Goal: Task Accomplishment & Management: Manage account settings

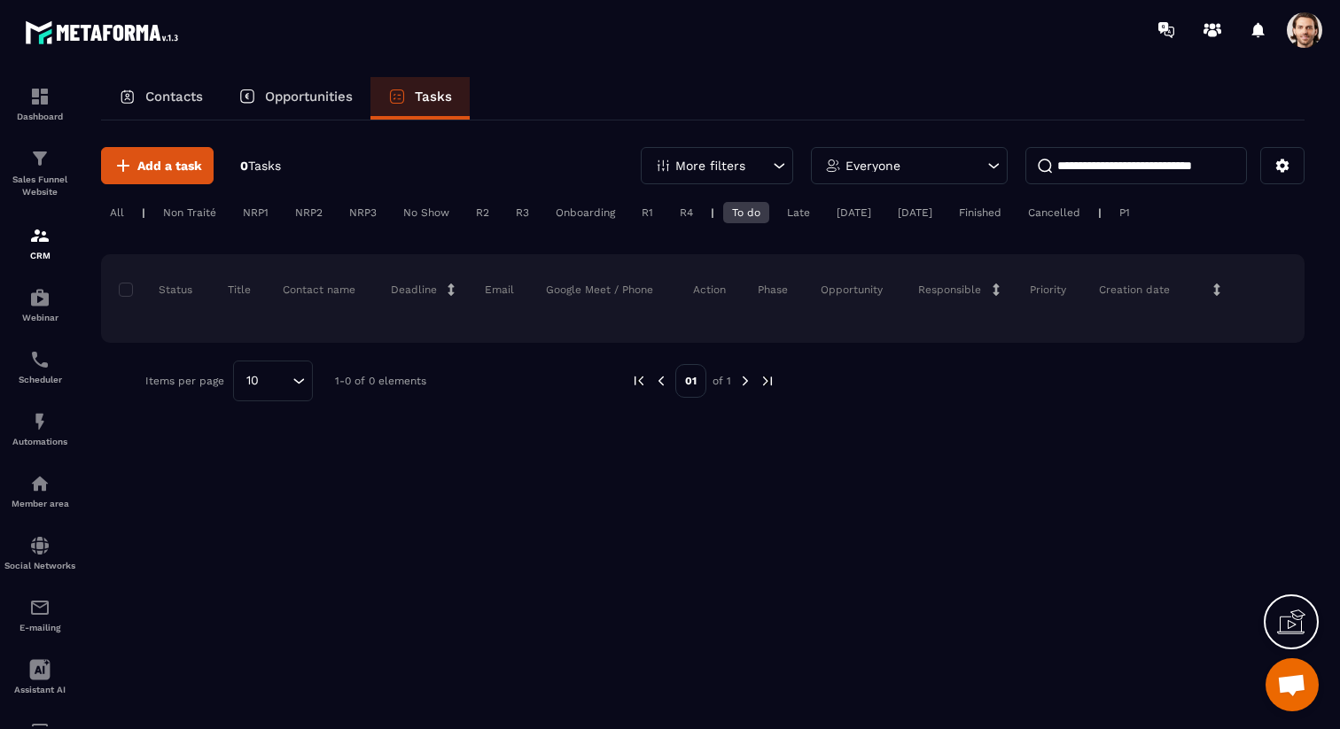
click at [208, 205] on div "Non Traité" at bounding box center [189, 212] width 71 height 21
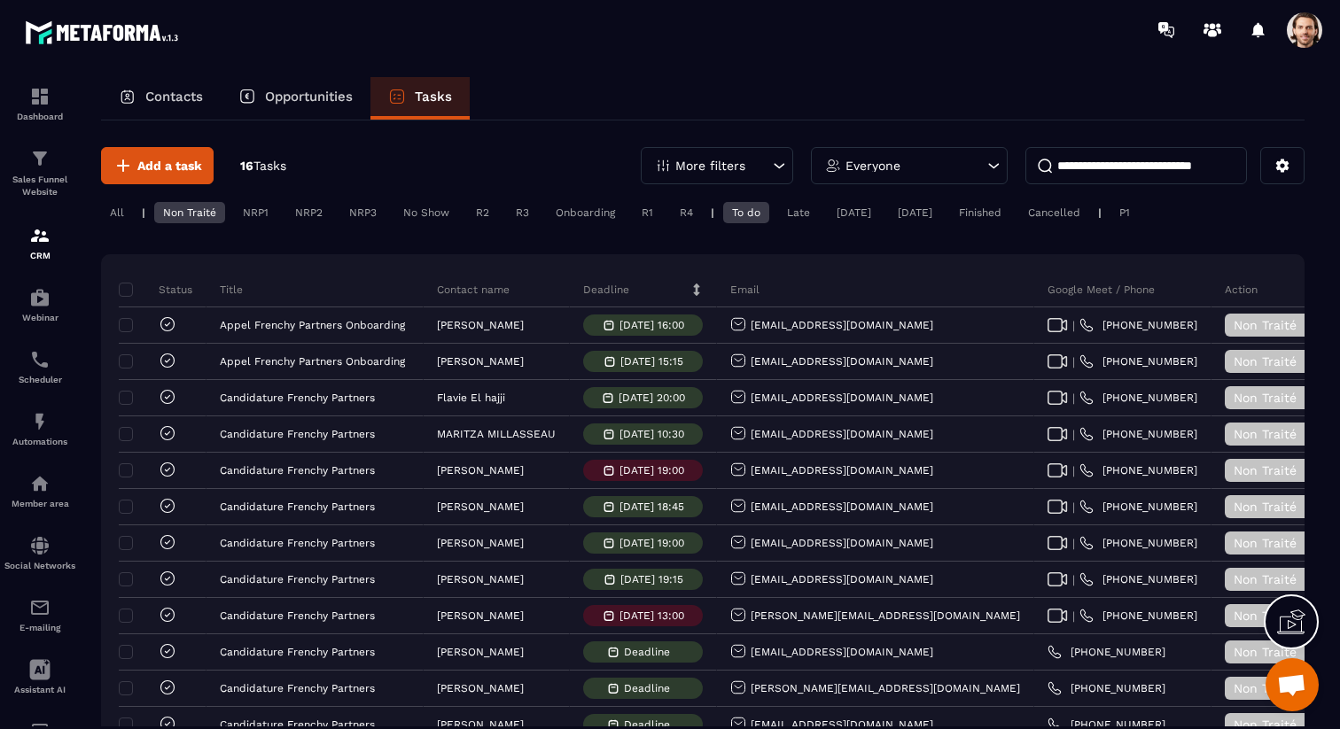
click at [1150, 175] on input at bounding box center [1136, 165] width 222 height 37
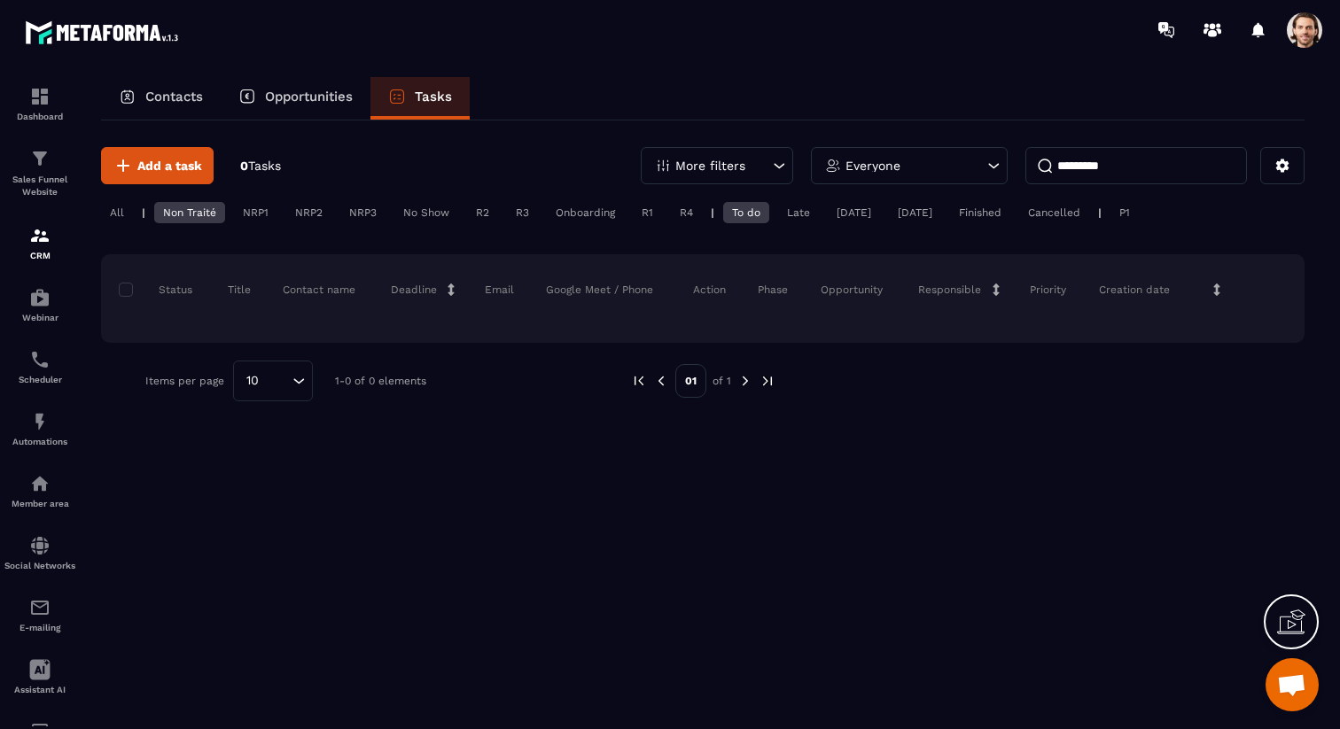
type input "*********"
click at [116, 214] on div "All" at bounding box center [117, 212] width 32 height 21
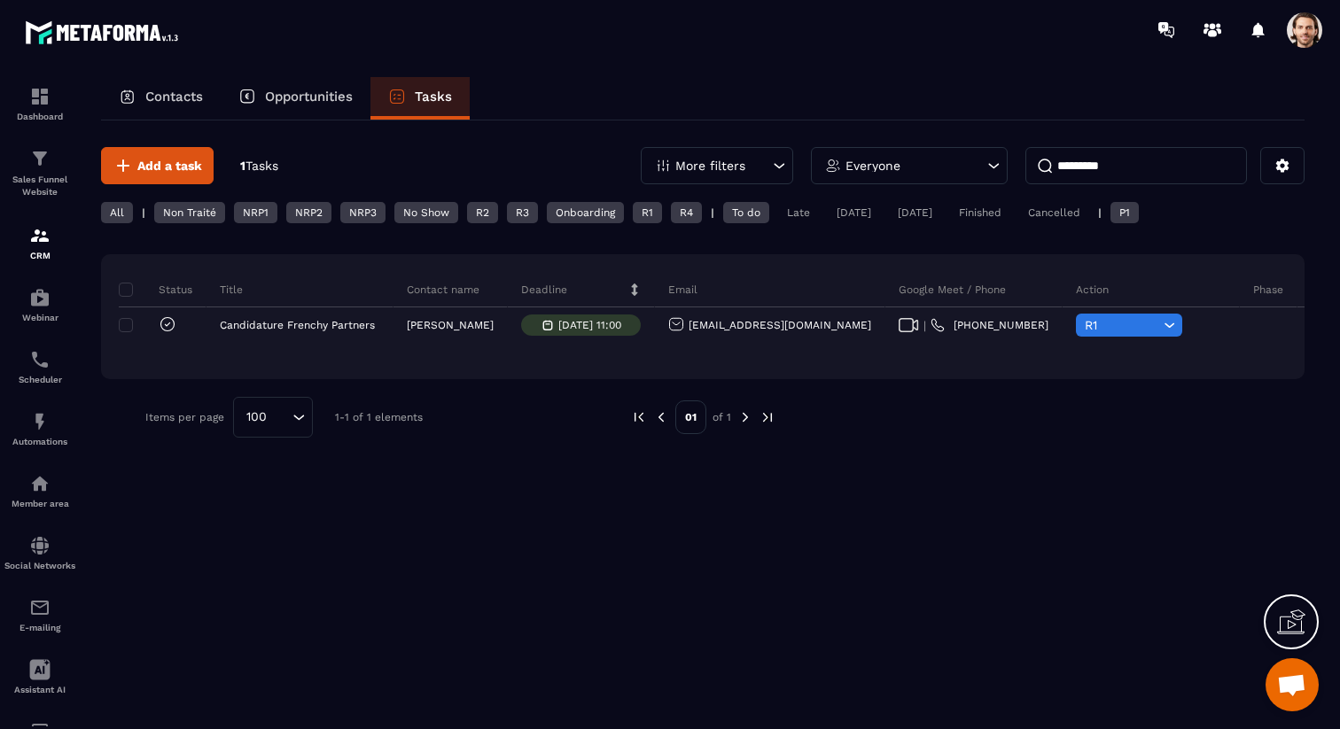
click at [1302, 35] on span at bounding box center [1304, 29] width 35 height 35
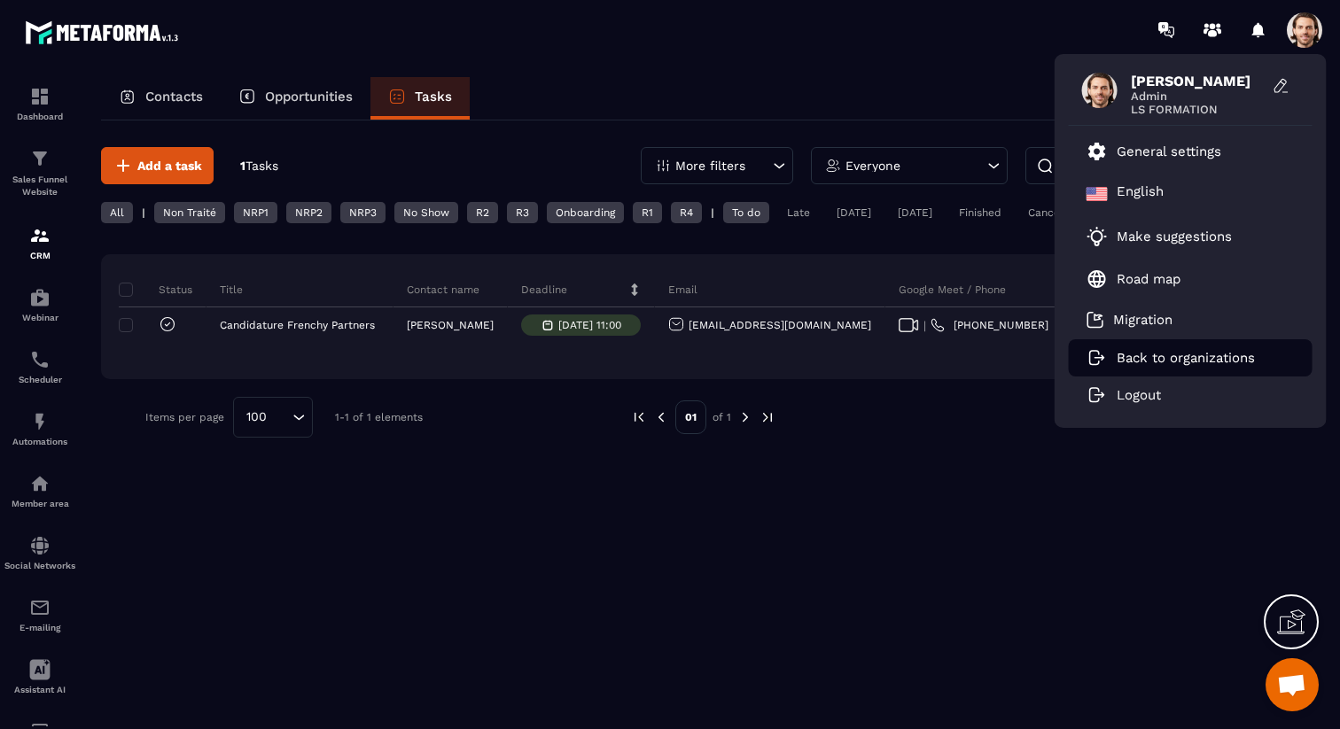
click at [1191, 350] on p "Back to organizations" at bounding box center [1185, 358] width 138 height 16
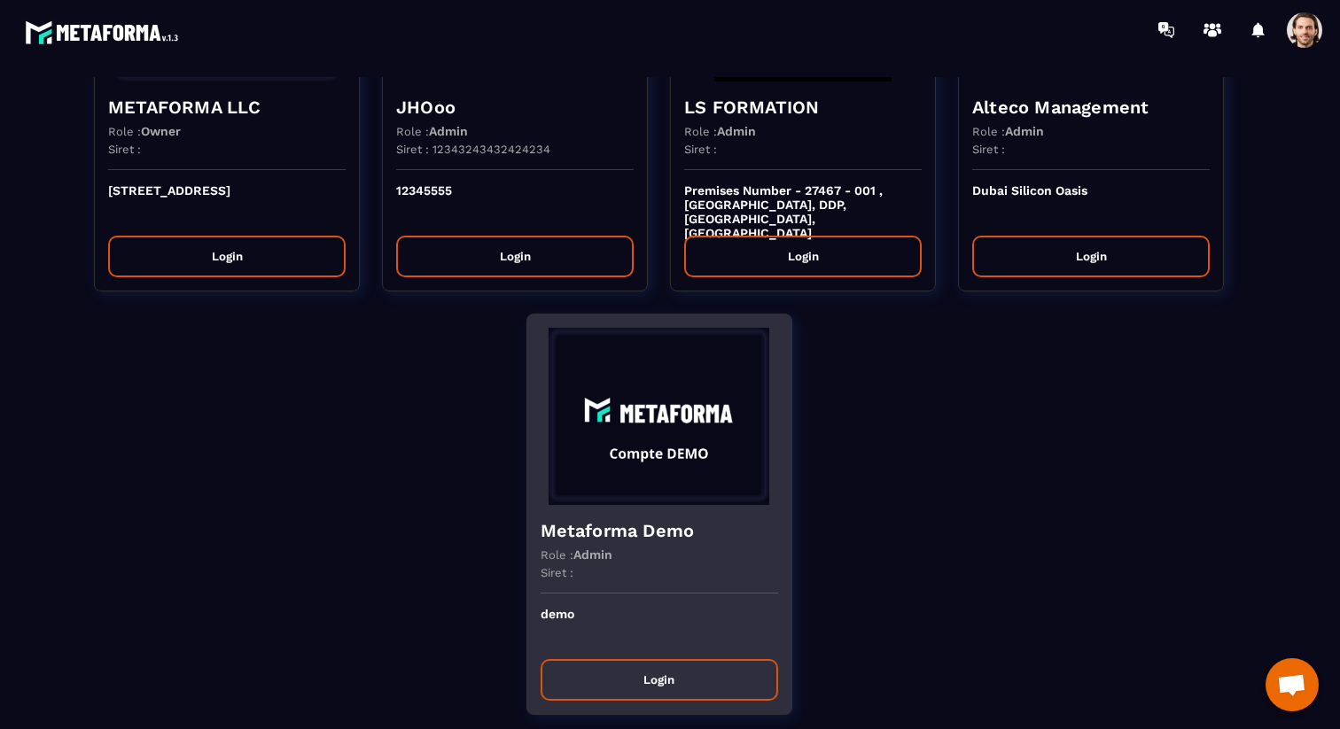
scroll to position [210, 0]
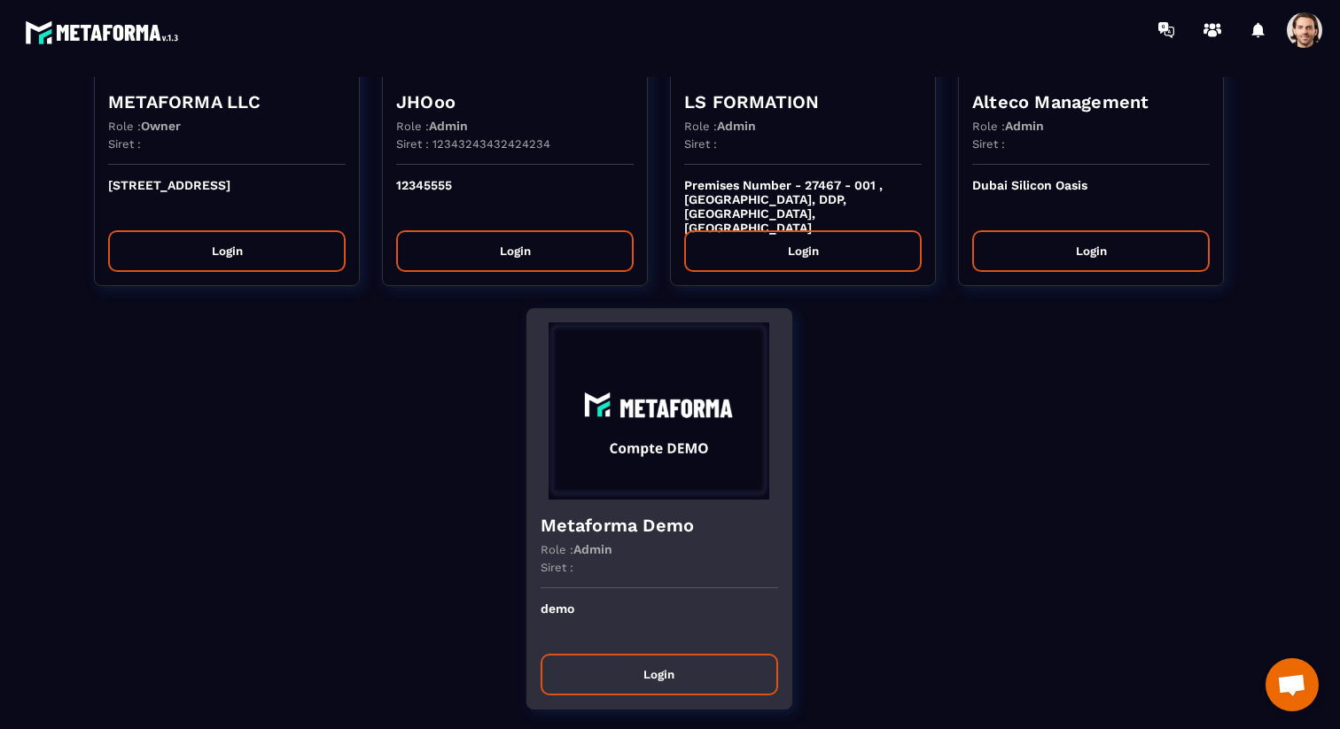
click at [603, 492] on img at bounding box center [659, 411] width 237 height 177
